Goal: Information Seeking & Learning: Get advice/opinions

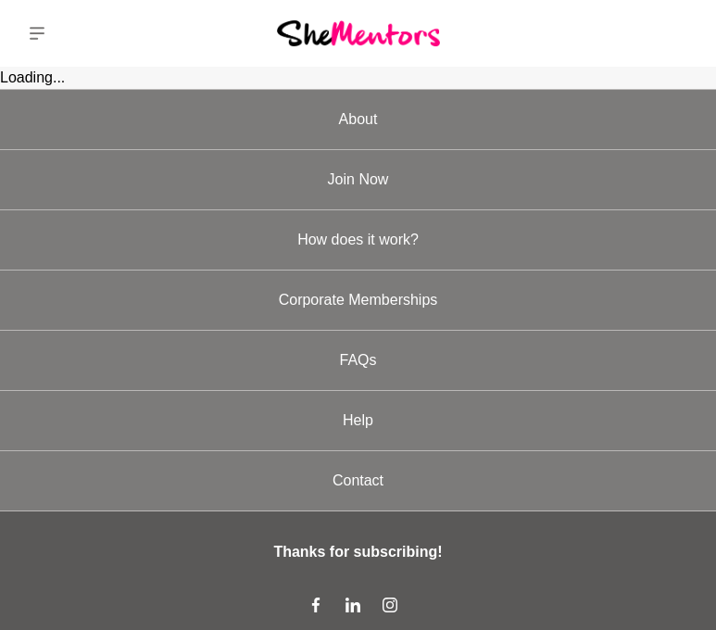
click at [368, 37] on img at bounding box center [358, 32] width 163 height 25
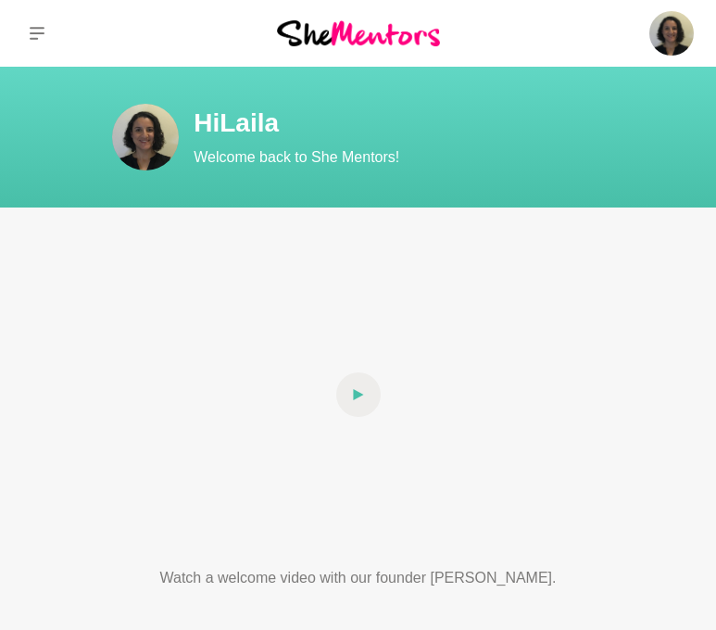
click at [131, 45] on div at bounding box center [119, 33] width 239 height 67
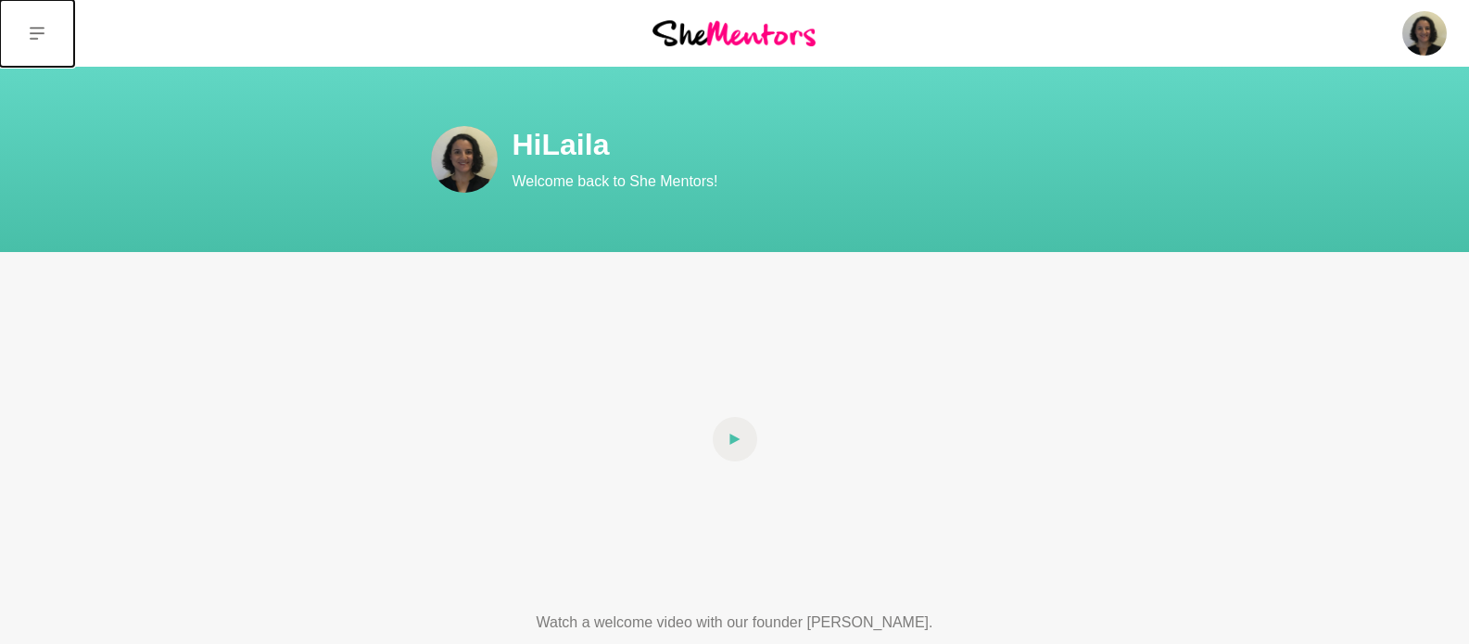
click at [44, 36] on button at bounding box center [37, 33] width 74 height 67
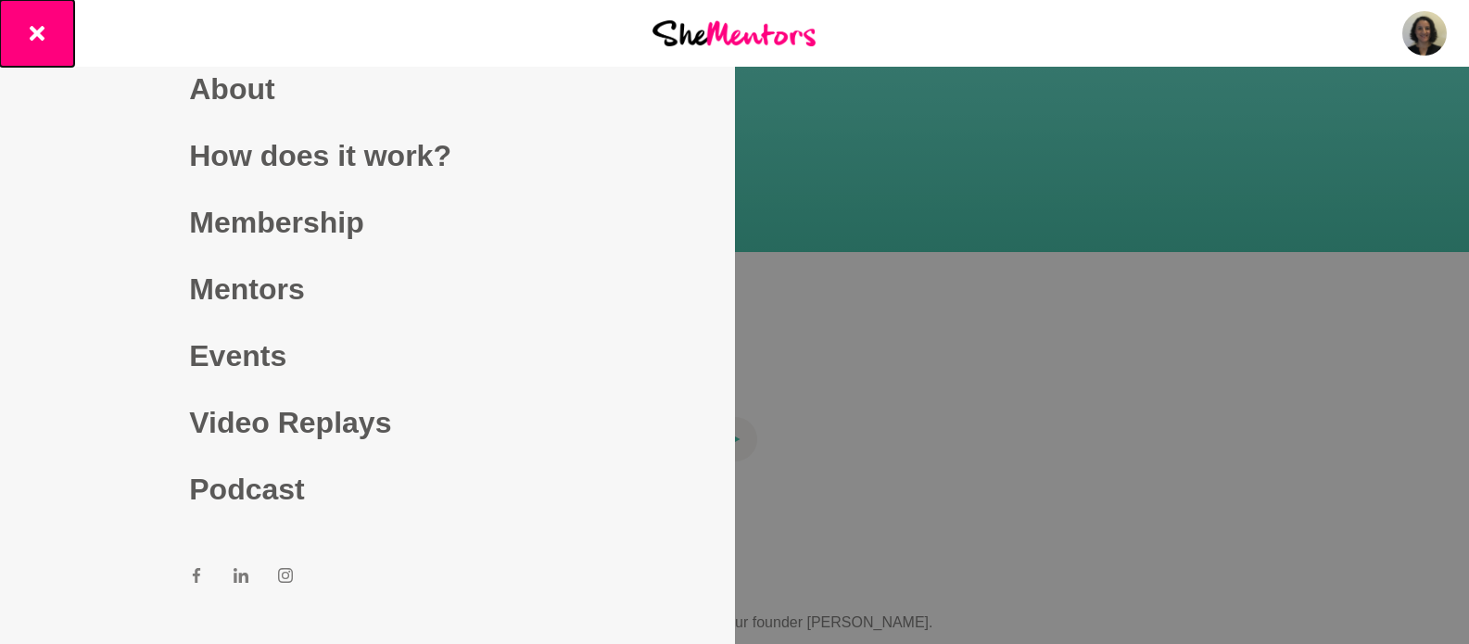
click at [44, 36] on button at bounding box center [37, 33] width 74 height 67
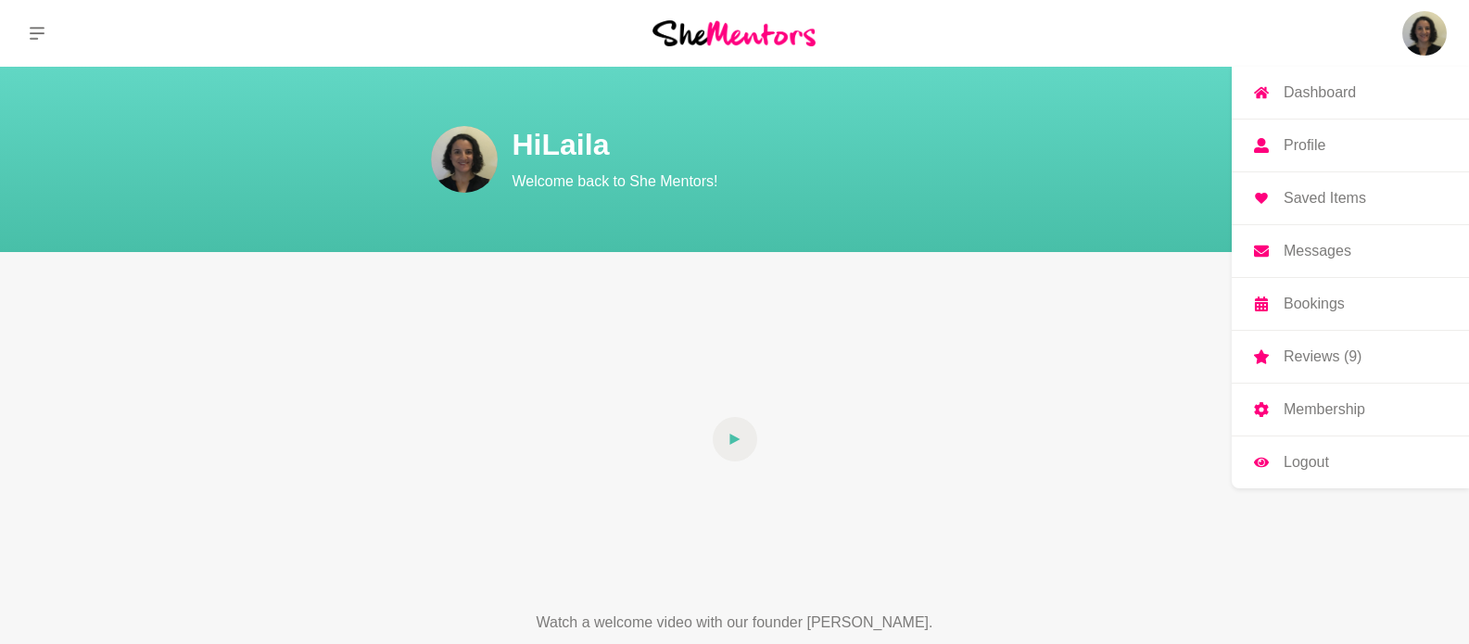
click at [729, 25] on img at bounding box center [1424, 33] width 44 height 44
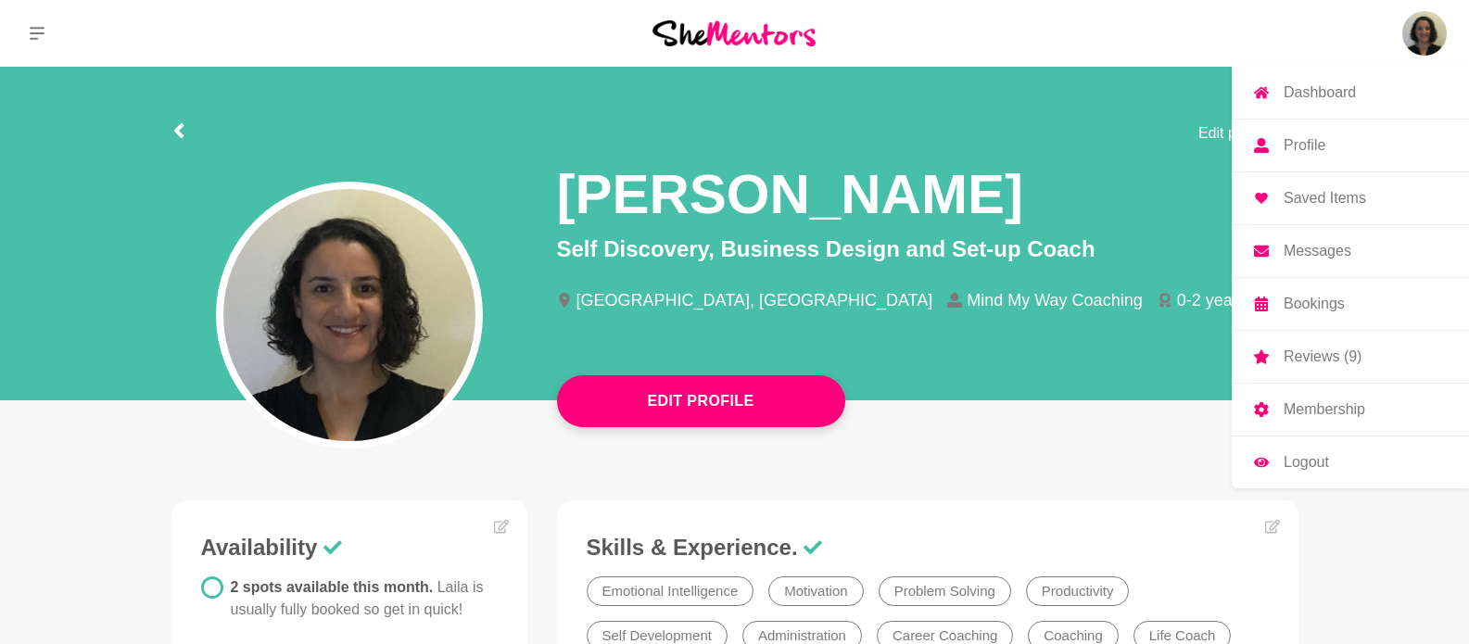
click at [729, 149] on p "Profile" at bounding box center [1304, 145] width 42 height 15
click at [729, 147] on p "Profile" at bounding box center [1304, 145] width 42 height 15
click at [729, 141] on p "Profile" at bounding box center [1304, 145] width 42 height 15
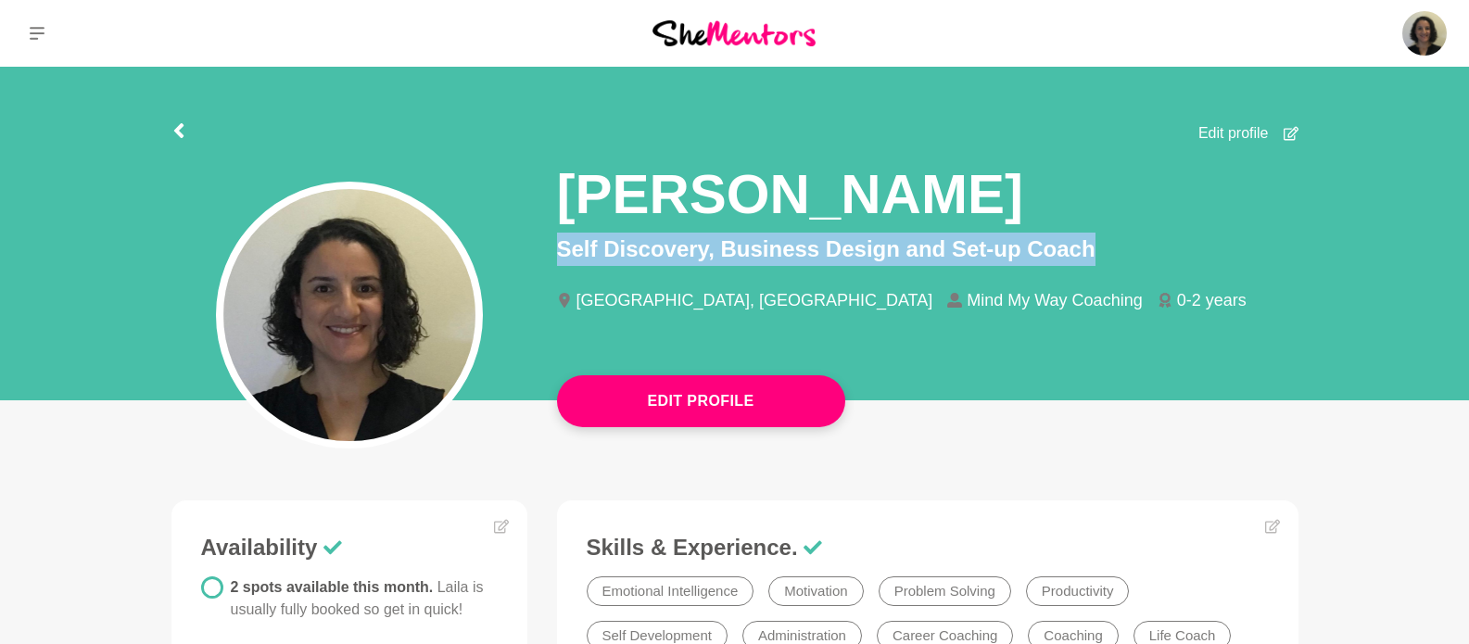
drag, startPoint x: 557, startPoint y: 253, endPoint x: 1132, endPoint y: 263, distance: 575.5
click at [729, 263] on p "Self Discovery, Business Design and Set-up Coach" at bounding box center [927, 249] width 741 height 33
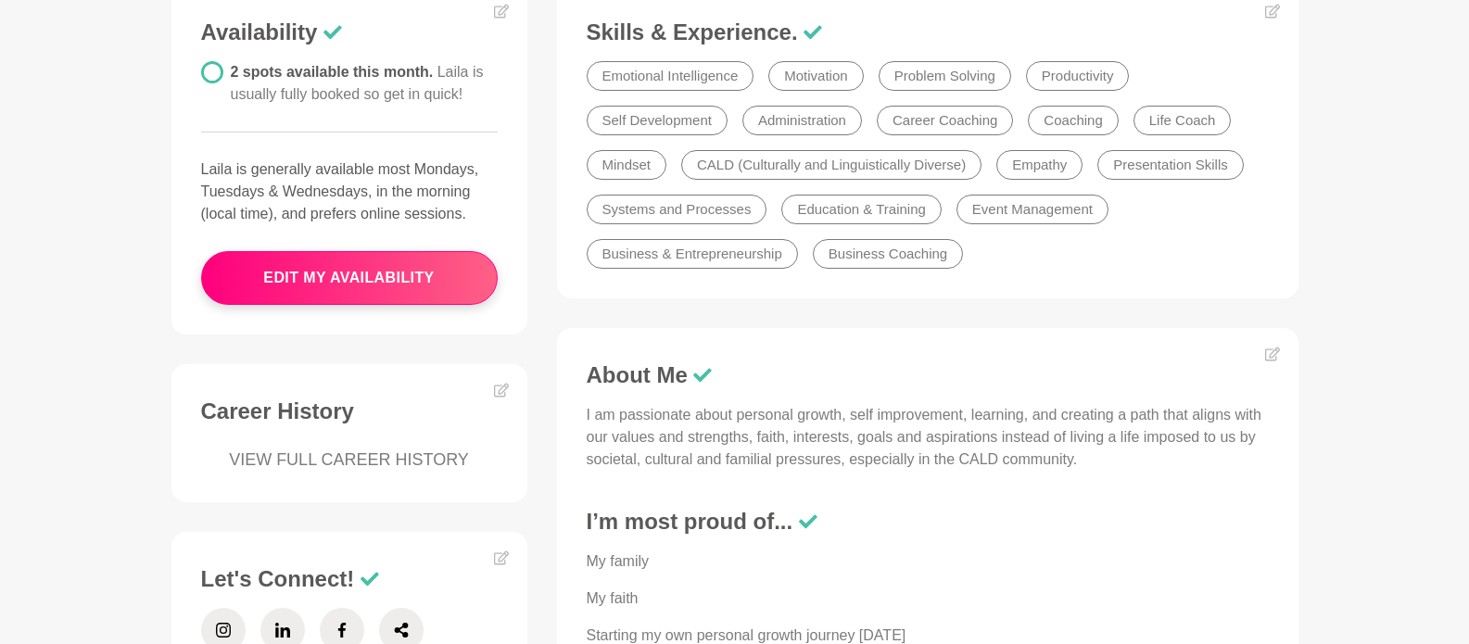
scroll to position [549, 0]
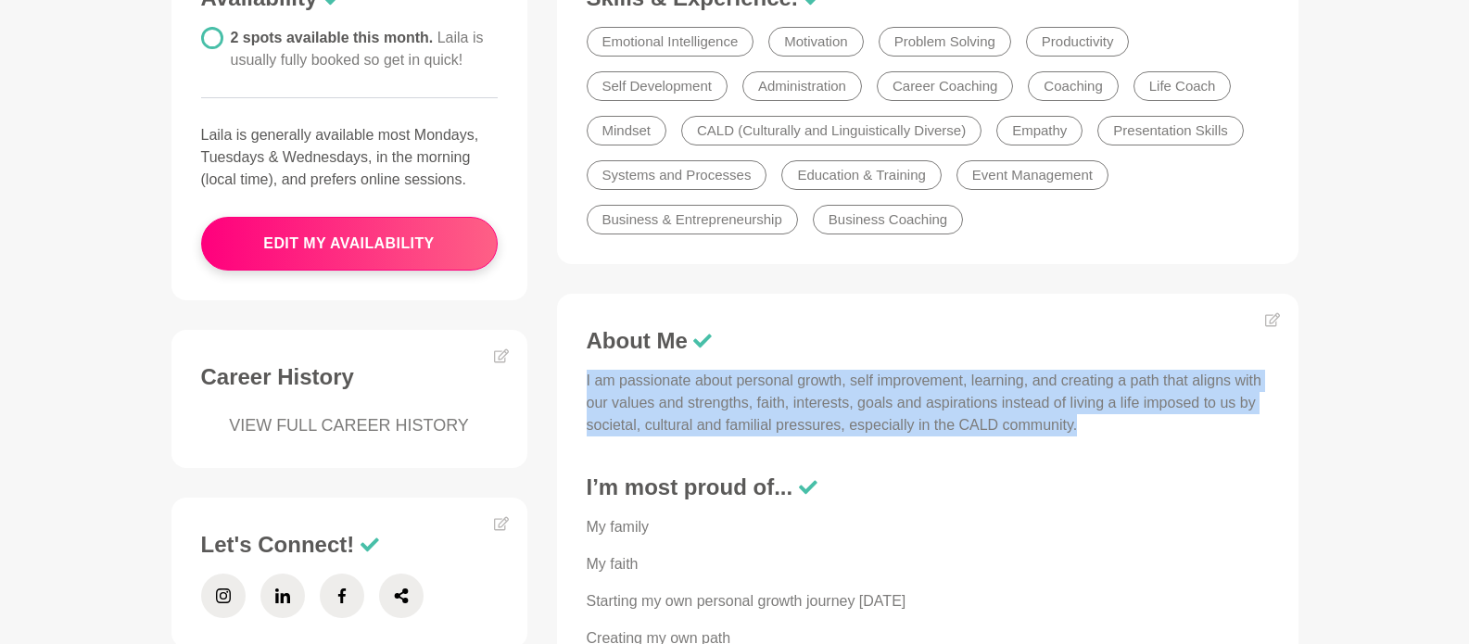
drag, startPoint x: 587, startPoint y: 382, endPoint x: 1170, endPoint y: 427, distance: 585.5
click at [729, 427] on p "I am passionate about personal growth, self improvement, learning, and creating…" at bounding box center [928, 403] width 682 height 67
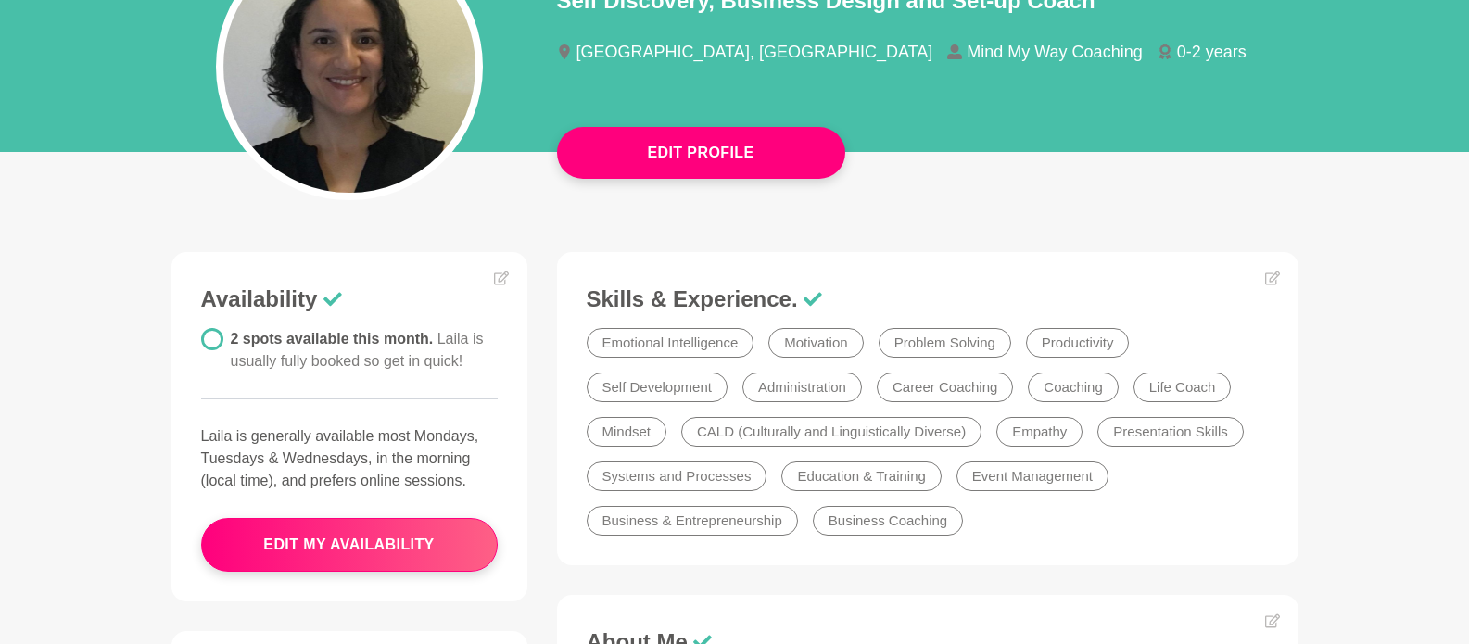
scroll to position [0, 0]
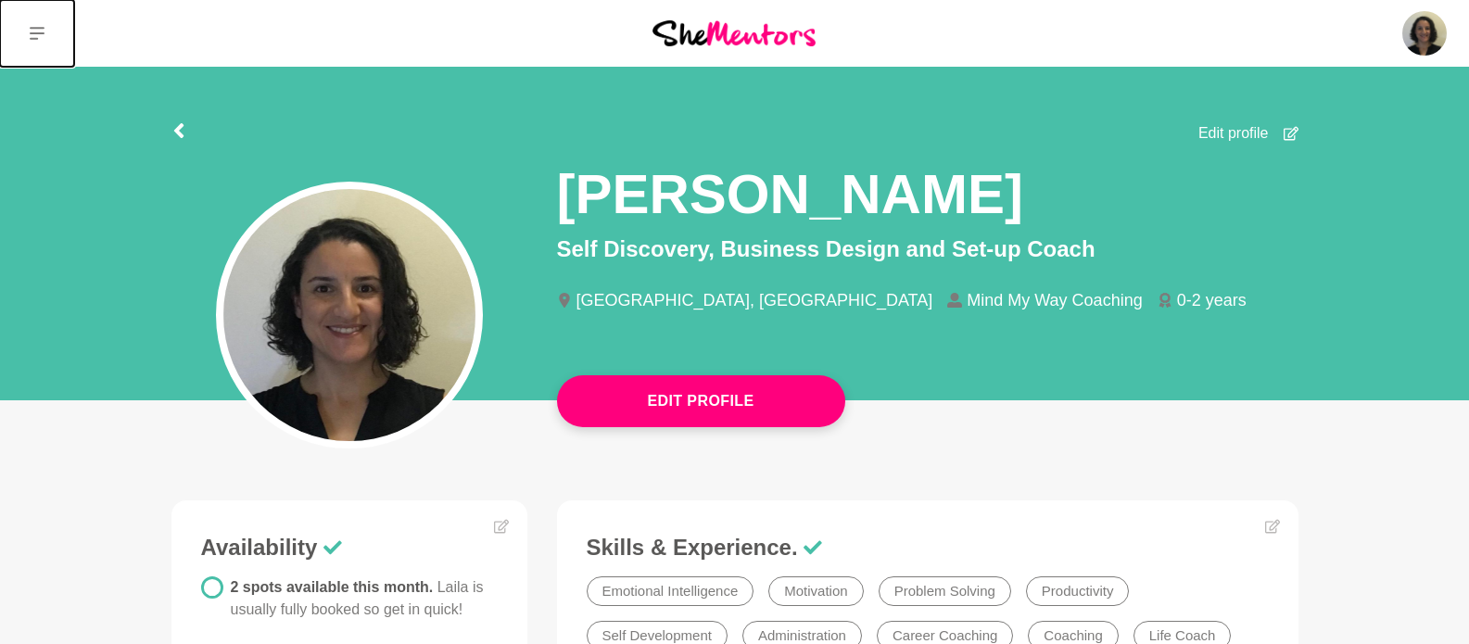
click at [45, 34] on button at bounding box center [37, 33] width 74 height 67
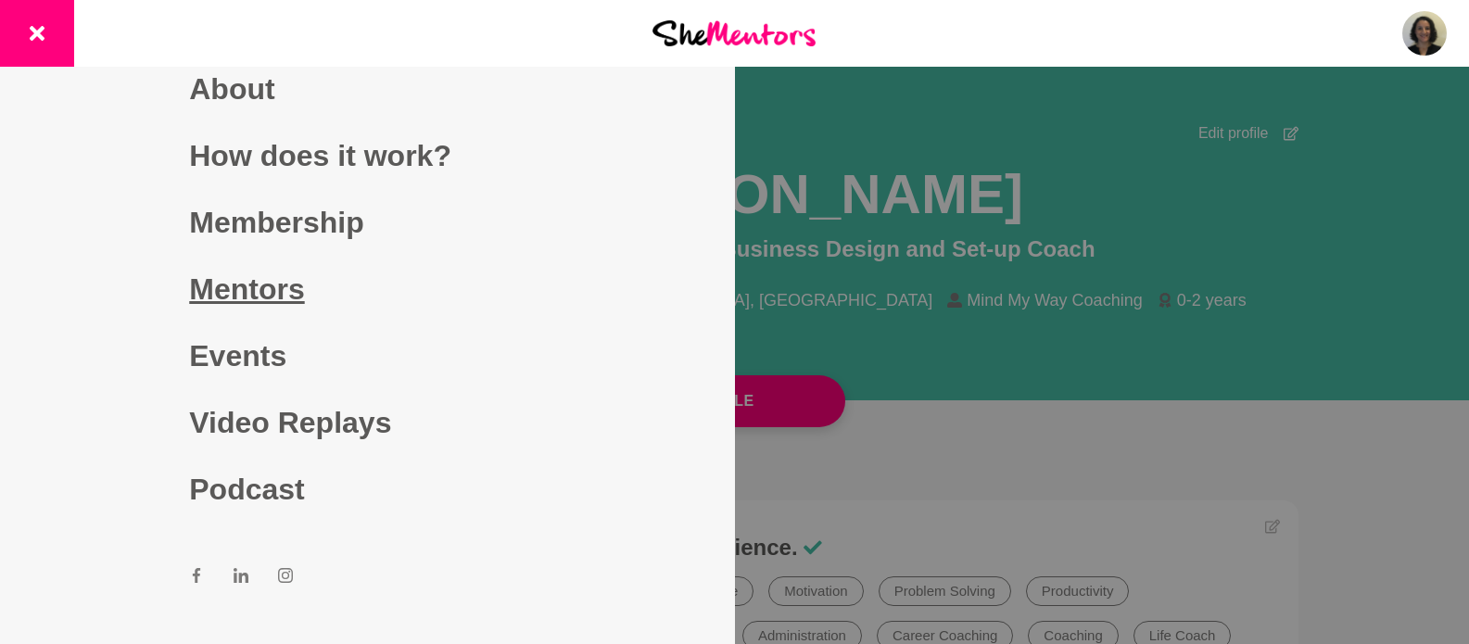
click at [232, 286] on link "Mentors" at bounding box center [367, 289] width 356 height 67
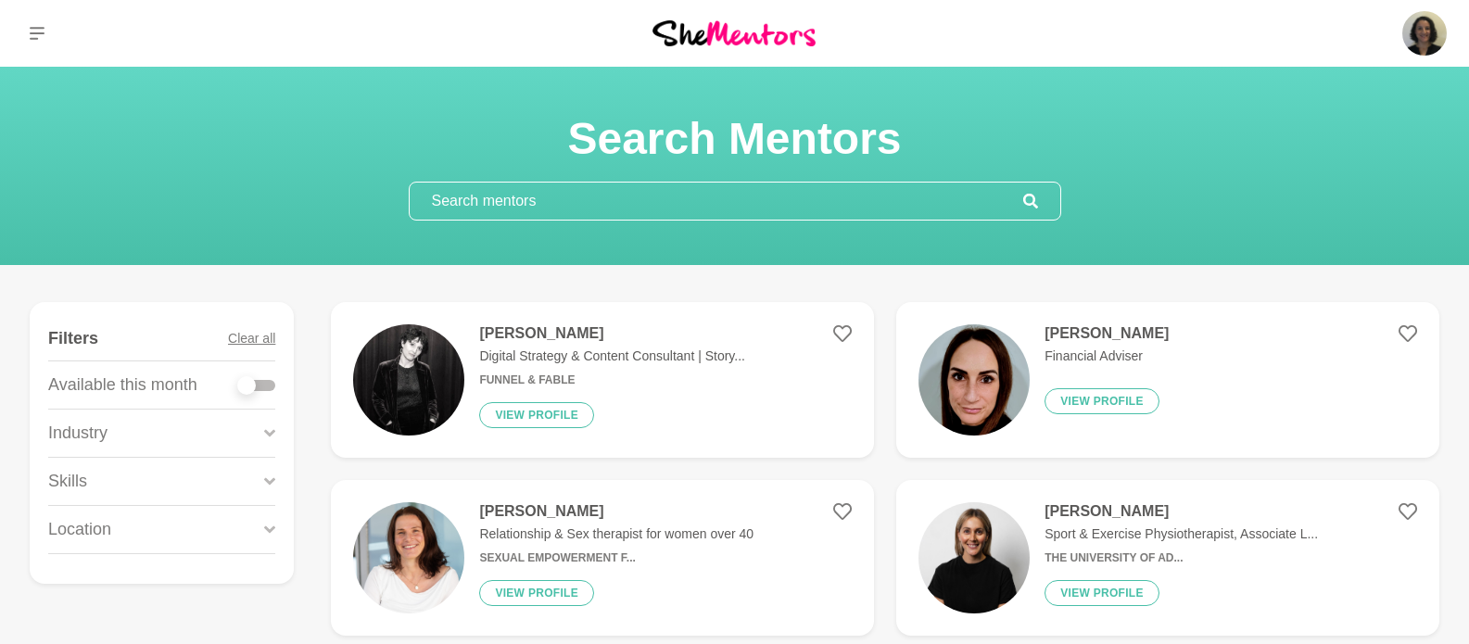
click at [571, 202] on input "text" at bounding box center [716, 201] width 613 height 37
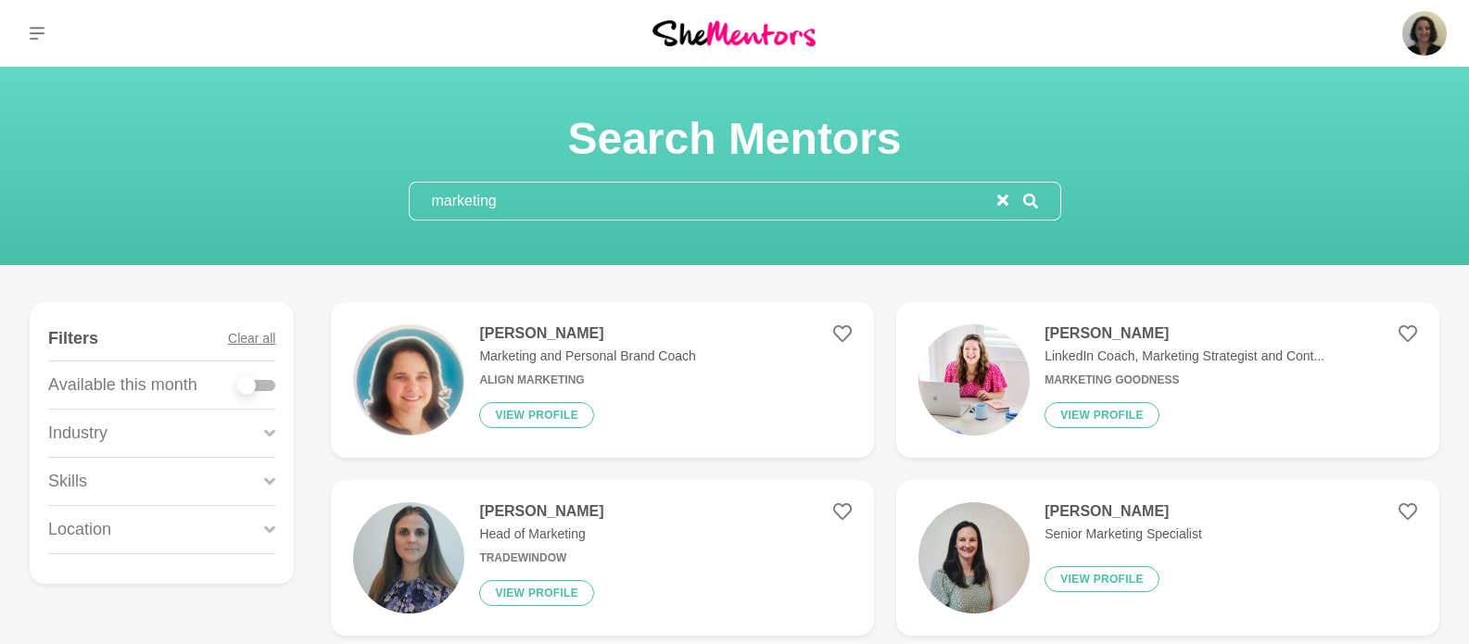
drag, startPoint x: 483, startPoint y: 198, endPoint x: 426, endPoint y: 194, distance: 56.7
click at [426, 194] on input "marketing" at bounding box center [703, 201] width 587 height 37
type input "marketing"
click at [729, 200] on icon "reset" at bounding box center [1002, 200] width 11 height 11
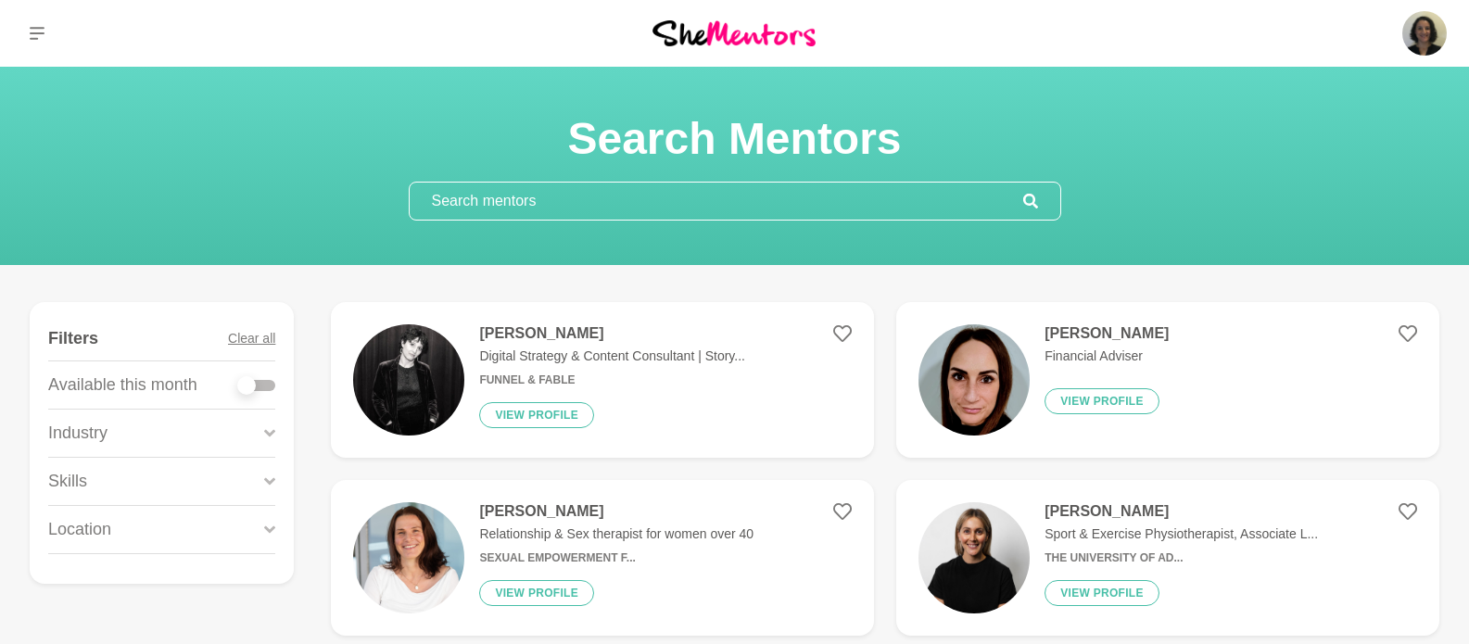
click at [729, 205] on input "text" at bounding box center [716, 201] width 613 height 37
click at [667, 202] on input "text" at bounding box center [716, 201] width 613 height 37
click at [665, 208] on input "text" at bounding box center [716, 201] width 613 height 37
click at [650, 201] on input "text" at bounding box center [716, 201] width 613 height 37
drag, startPoint x: 650, startPoint y: 201, endPoint x: 604, endPoint y: 194, distance: 46.0
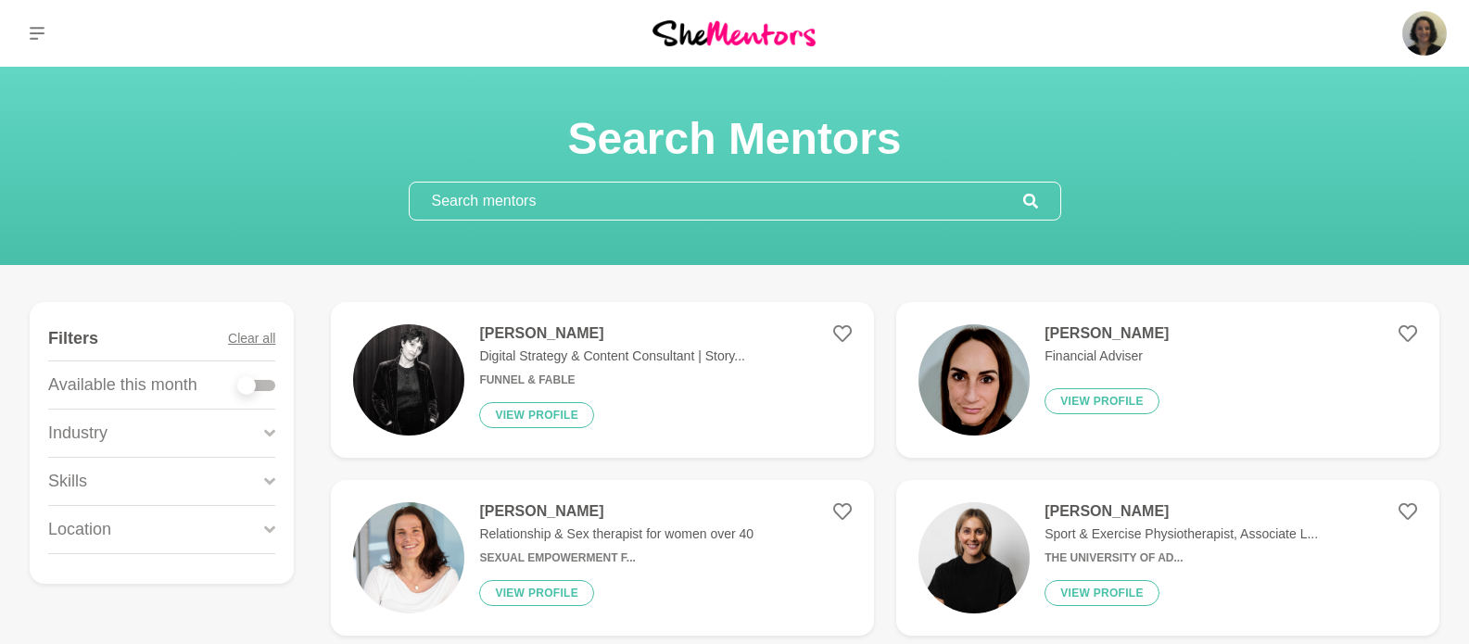
click at [648, 194] on input "text" at bounding box center [716, 201] width 613 height 37
click at [605, 201] on input "text" at bounding box center [716, 201] width 613 height 37
